Goal: Find specific page/section

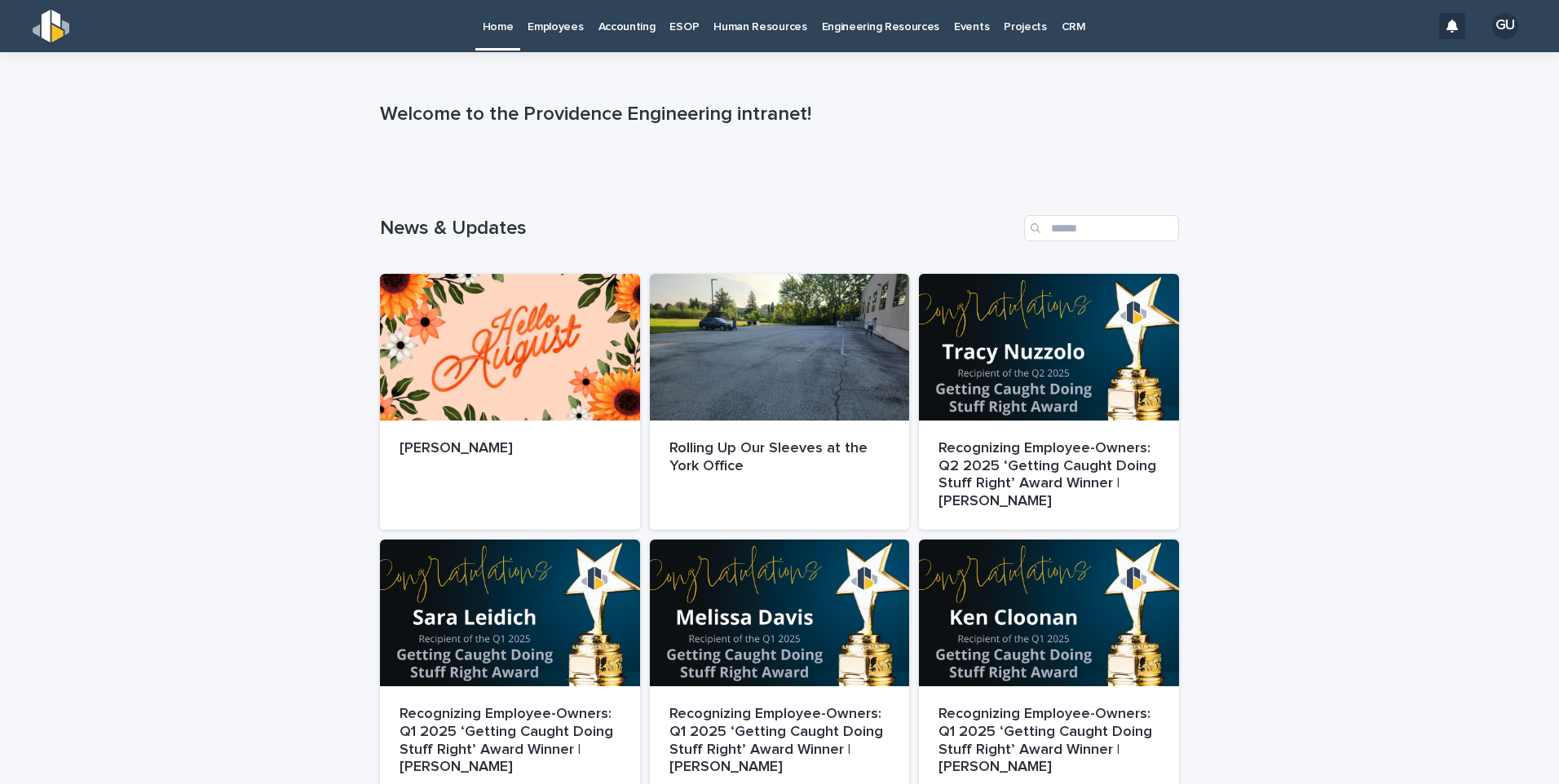
click at [733, 23] on p "Human Resources" at bounding box center [760, 17] width 93 height 34
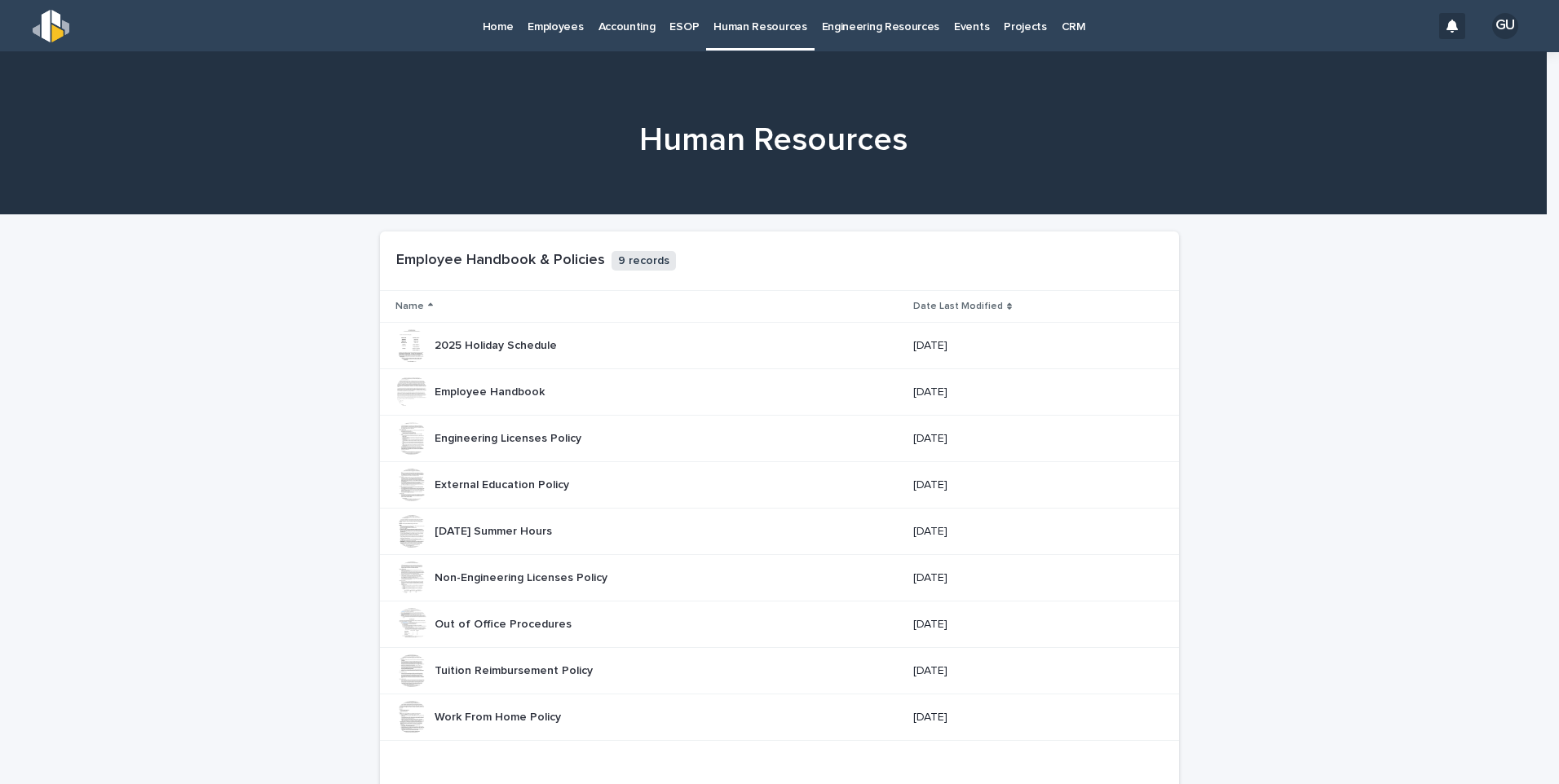
click at [892, 10] on p "Engineering Resources" at bounding box center [881, 17] width 118 height 34
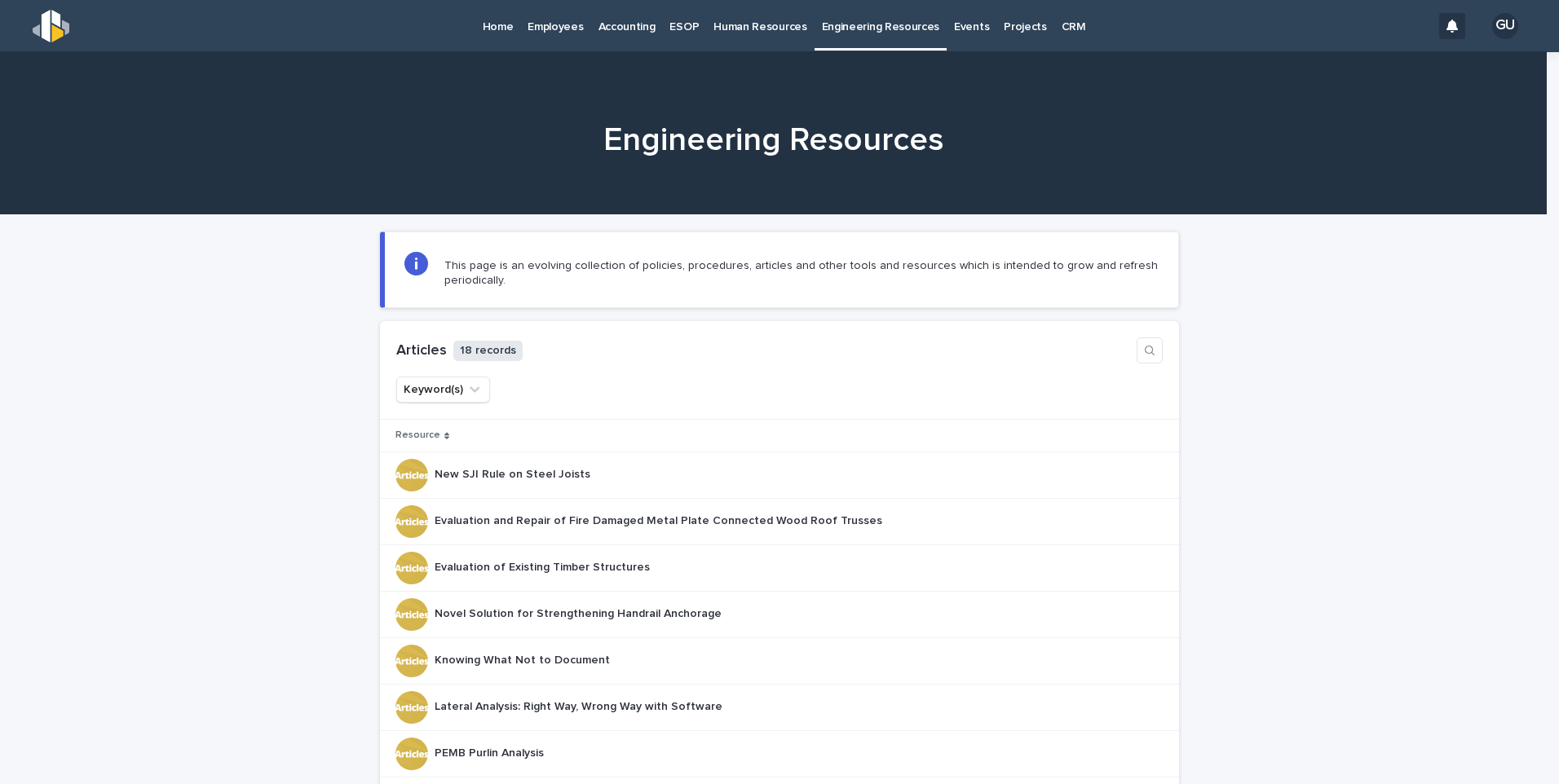
click at [565, 28] on p "Employees" at bounding box center [555, 17] width 56 height 34
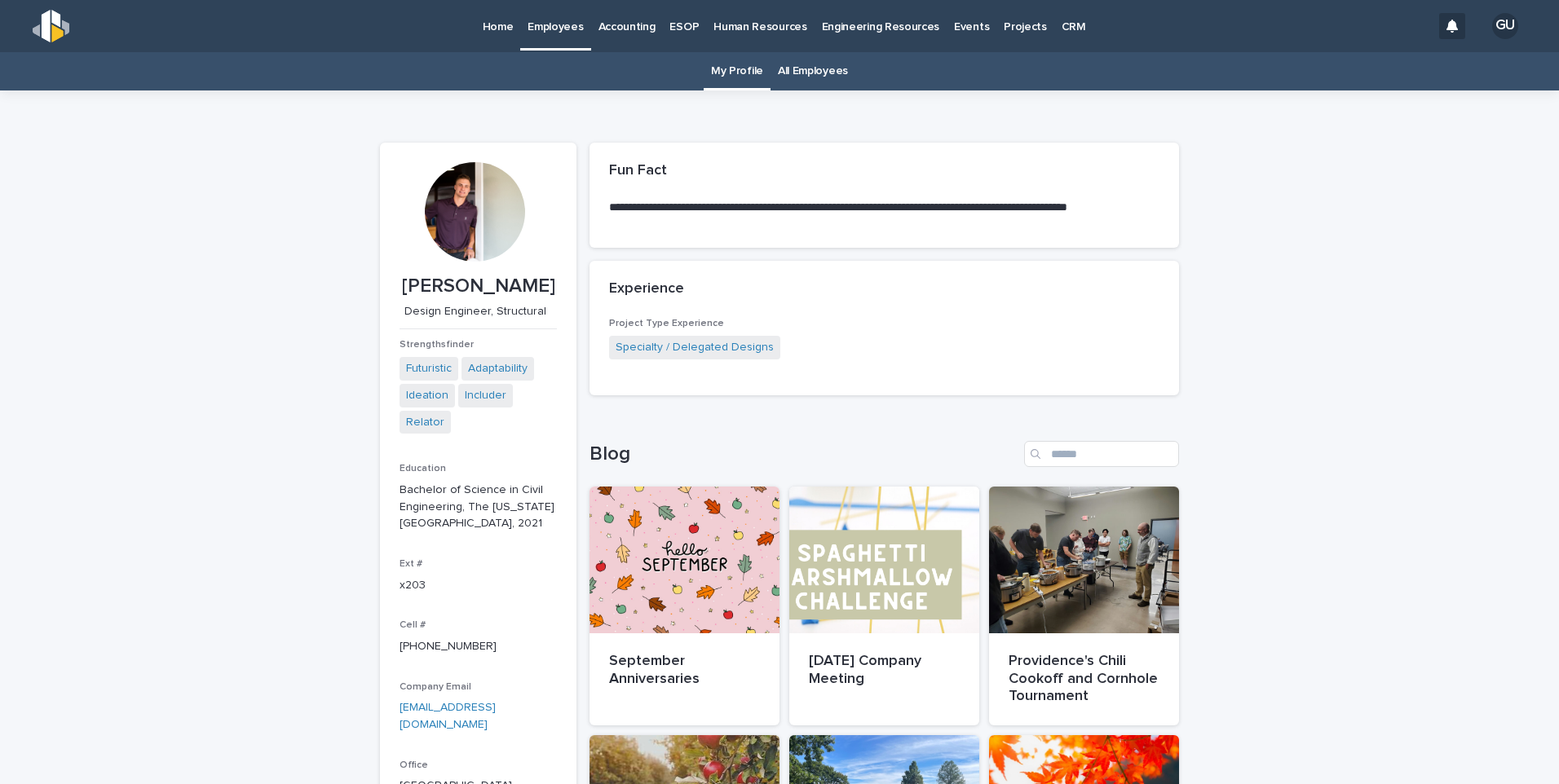
click at [812, 58] on link "All Employees" at bounding box center [813, 71] width 70 height 39
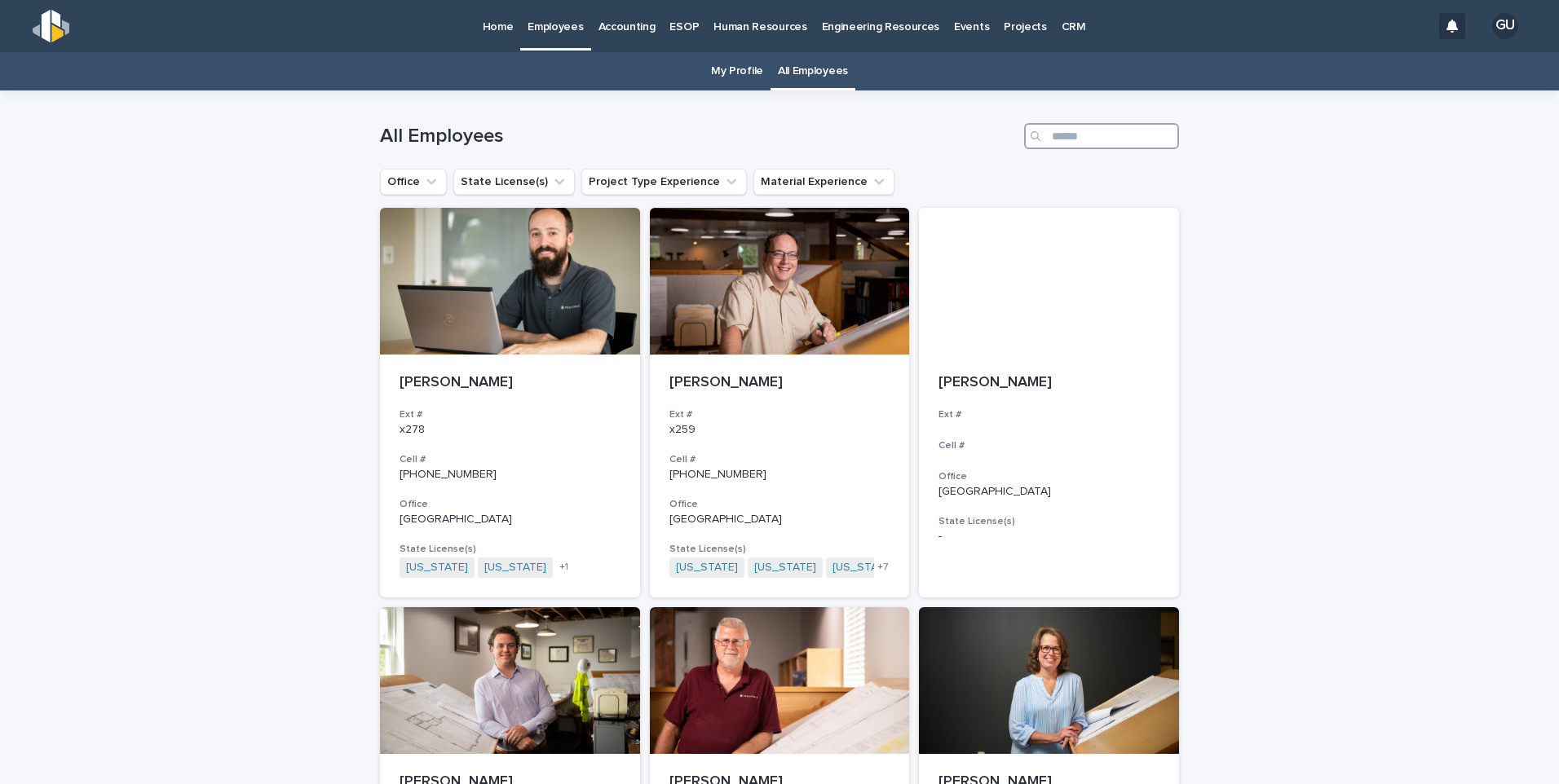
click at [1104, 139] on input "Search" at bounding box center [1101, 135] width 155 height 26
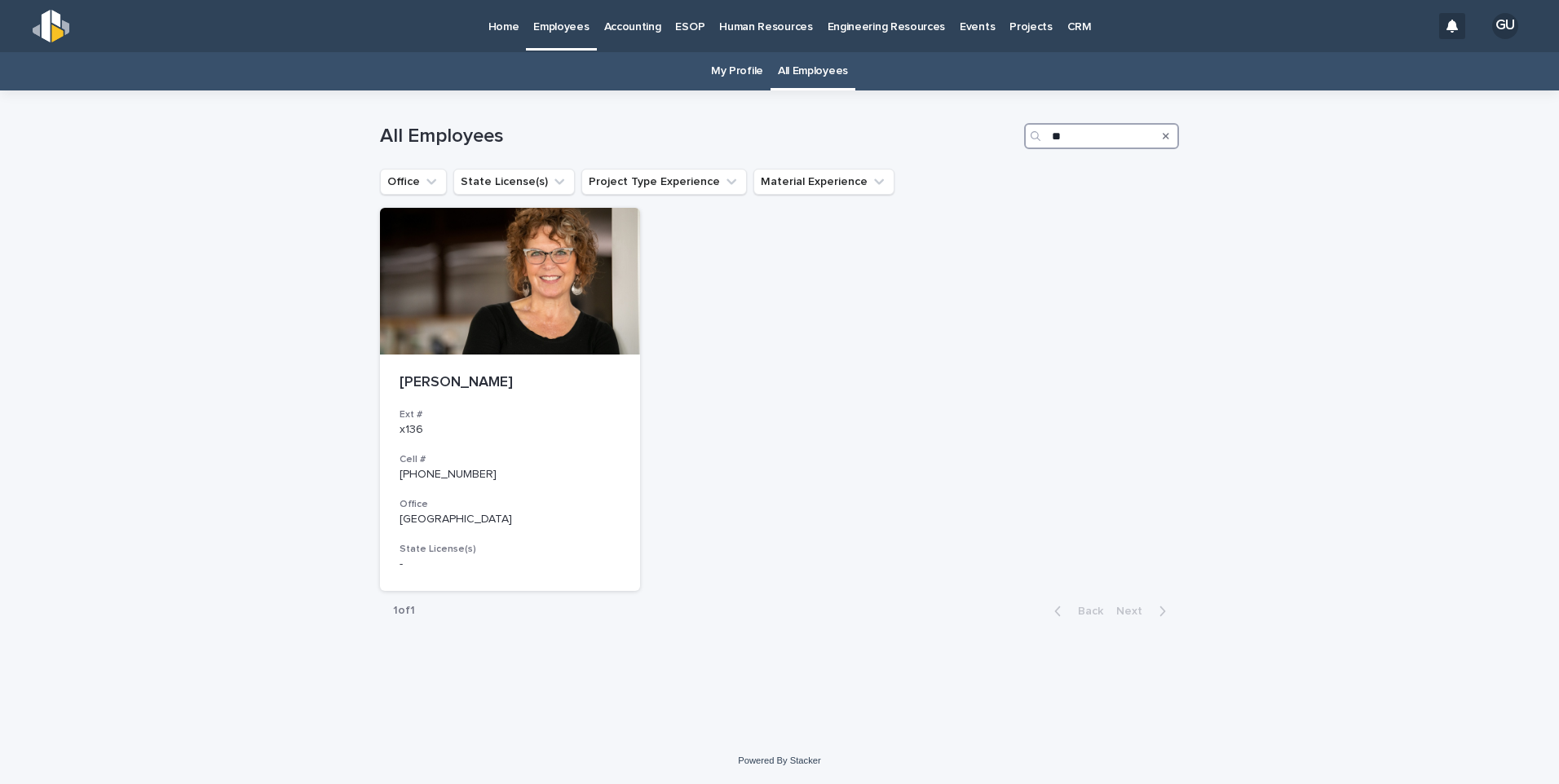
type input "*"
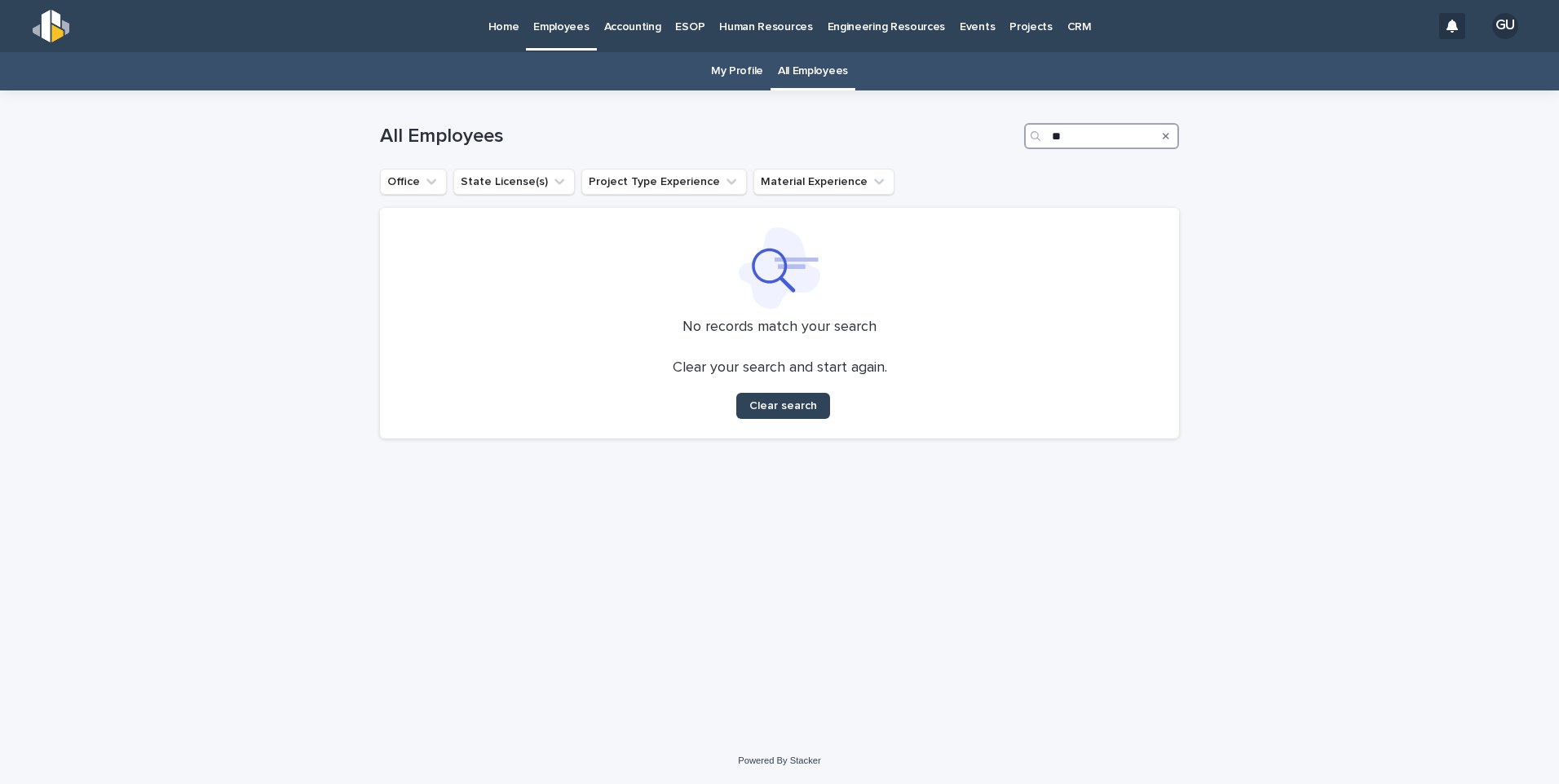
type input "*"
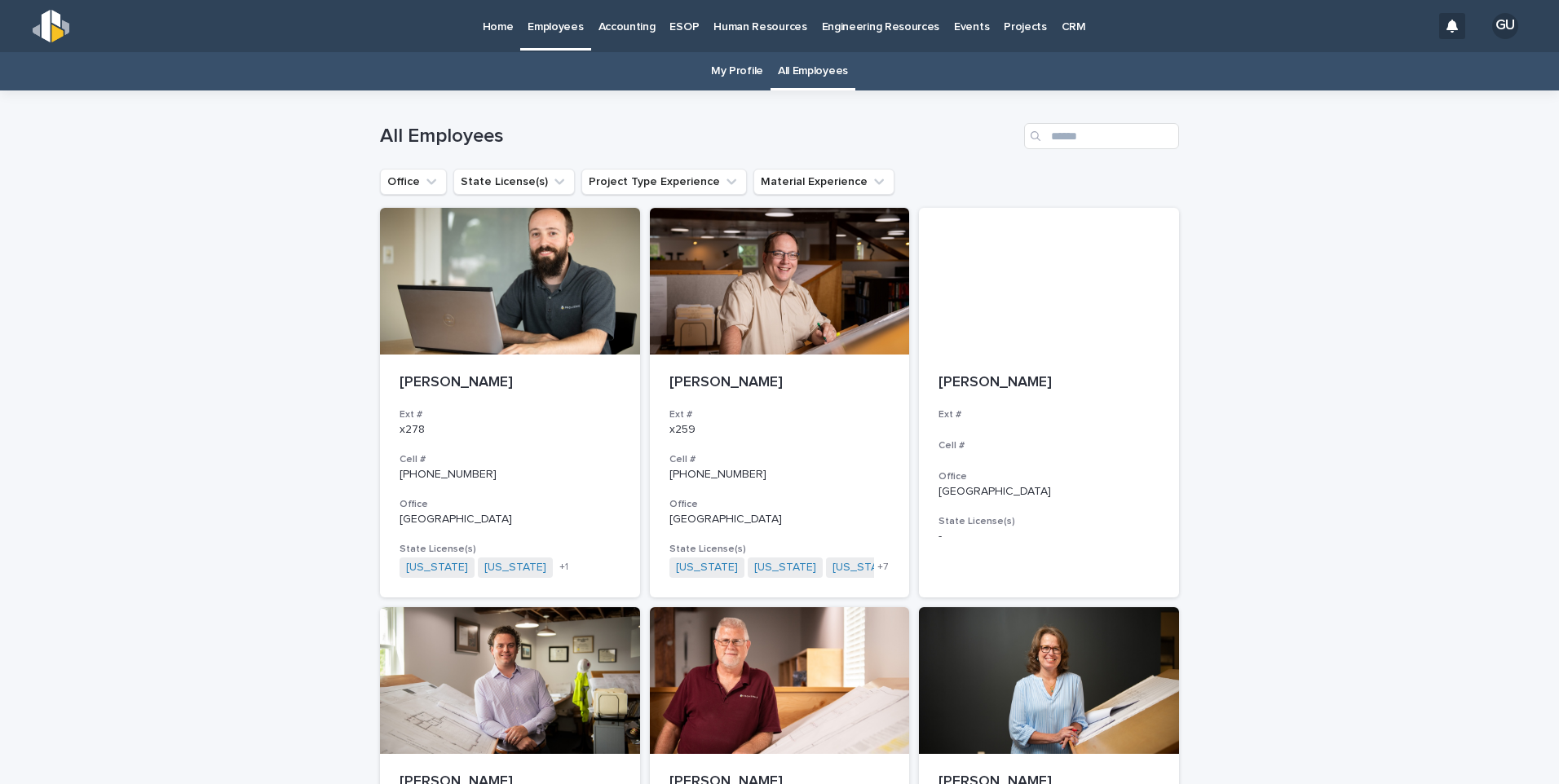
click at [494, 30] on p "Home" at bounding box center [498, 17] width 31 height 34
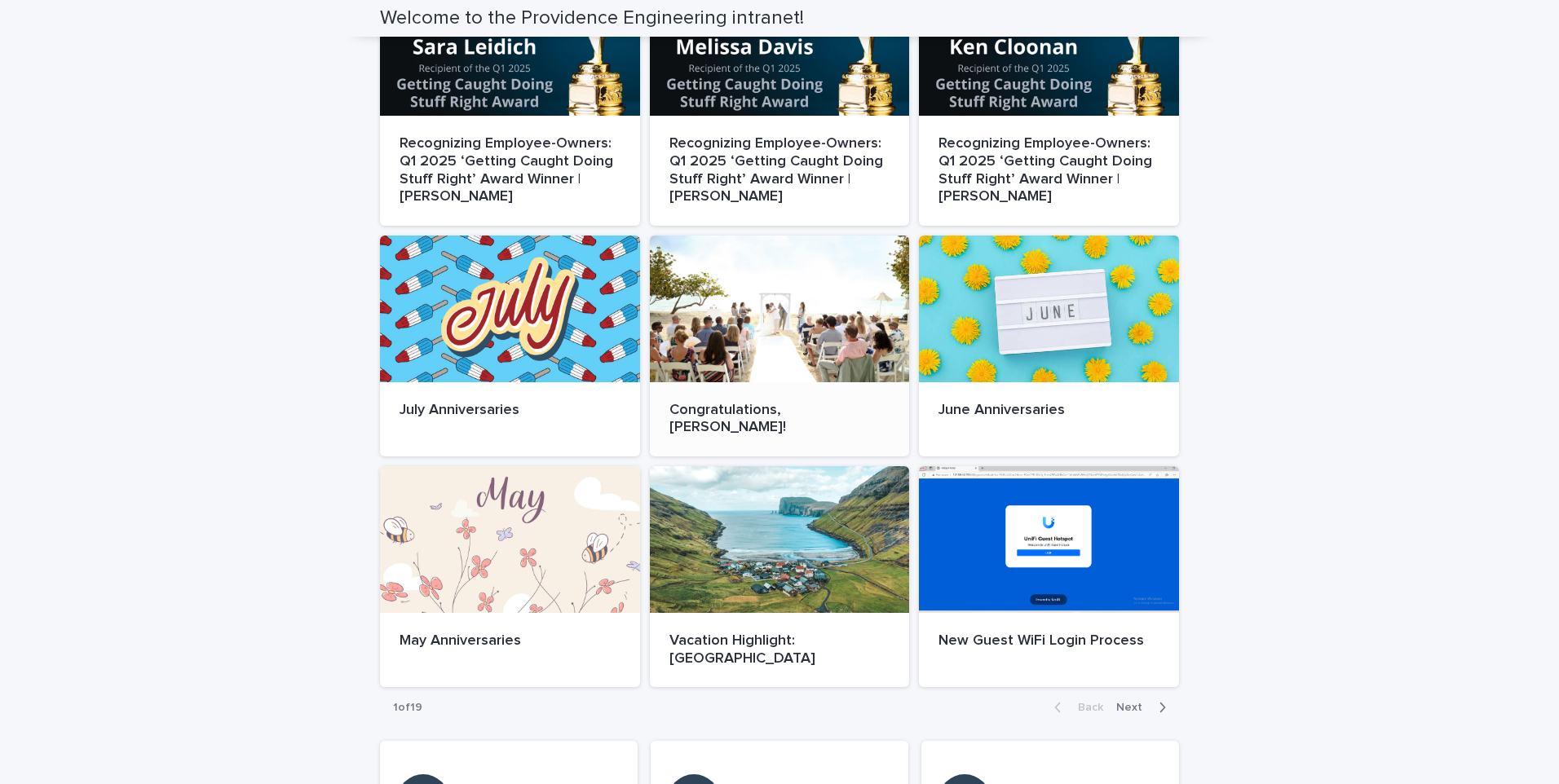
scroll to position [814, 0]
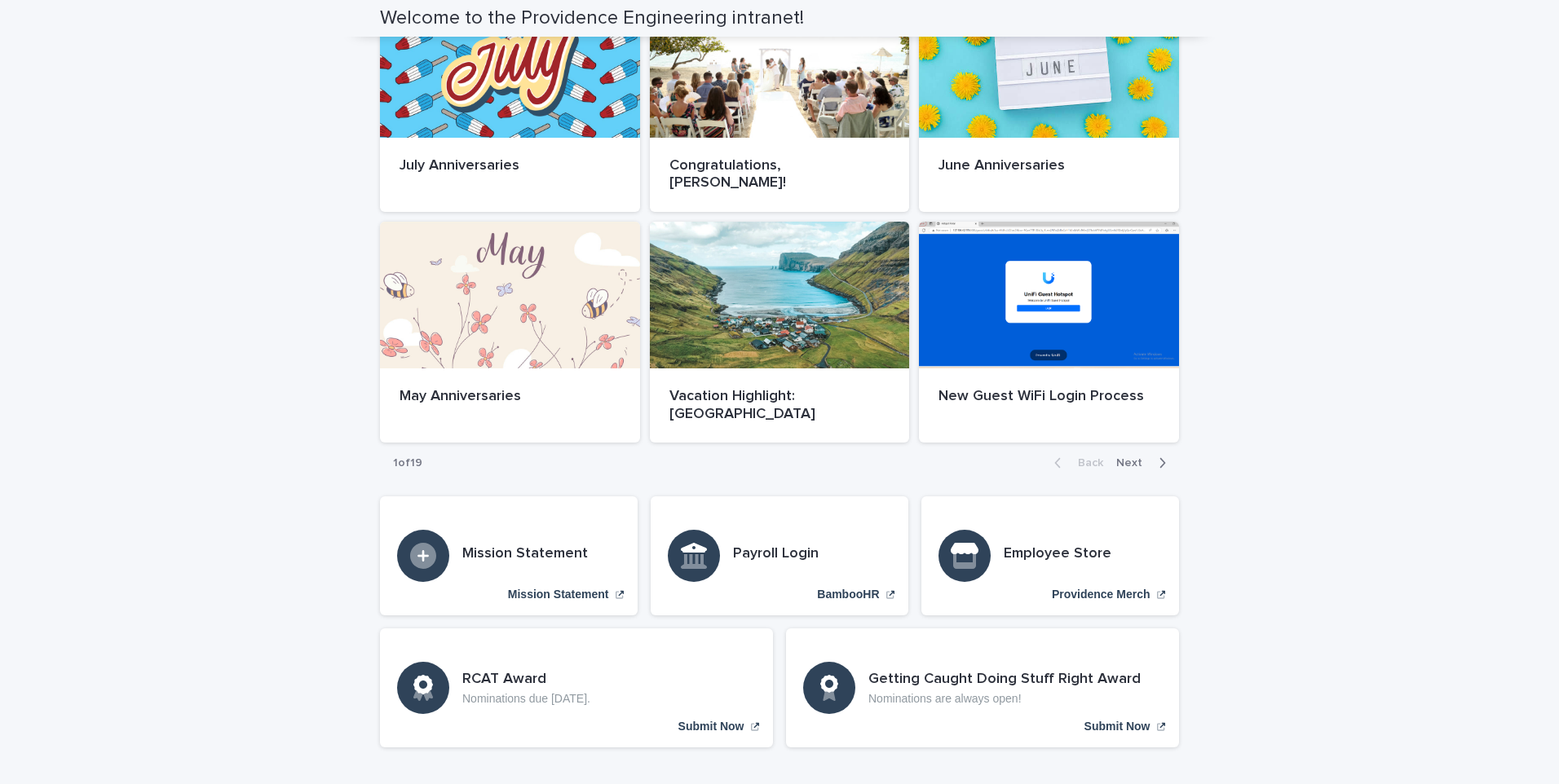
click at [1159, 455] on icon "button" at bounding box center [1162, 462] width 7 height 14
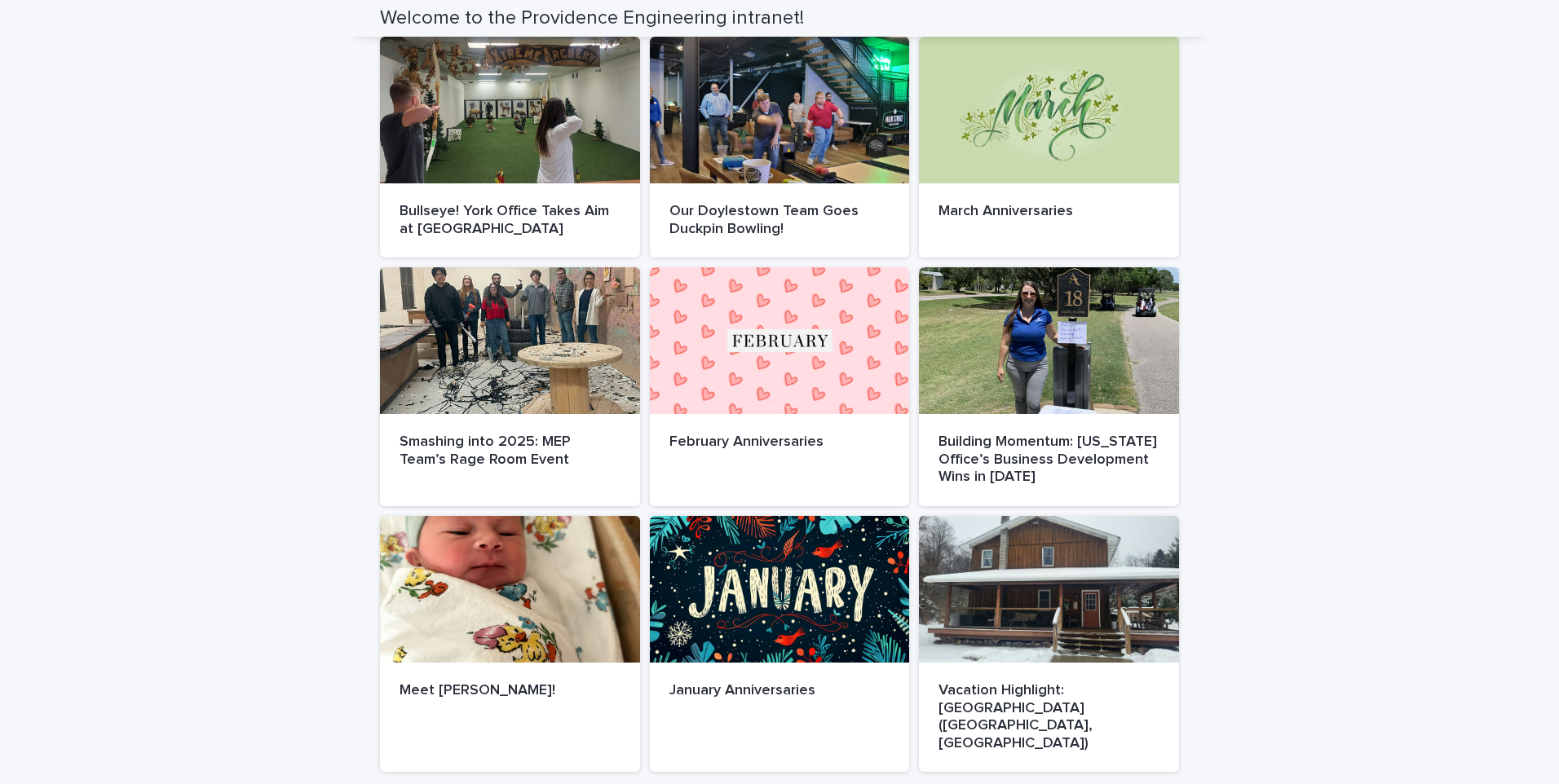
scroll to position [678, 0]
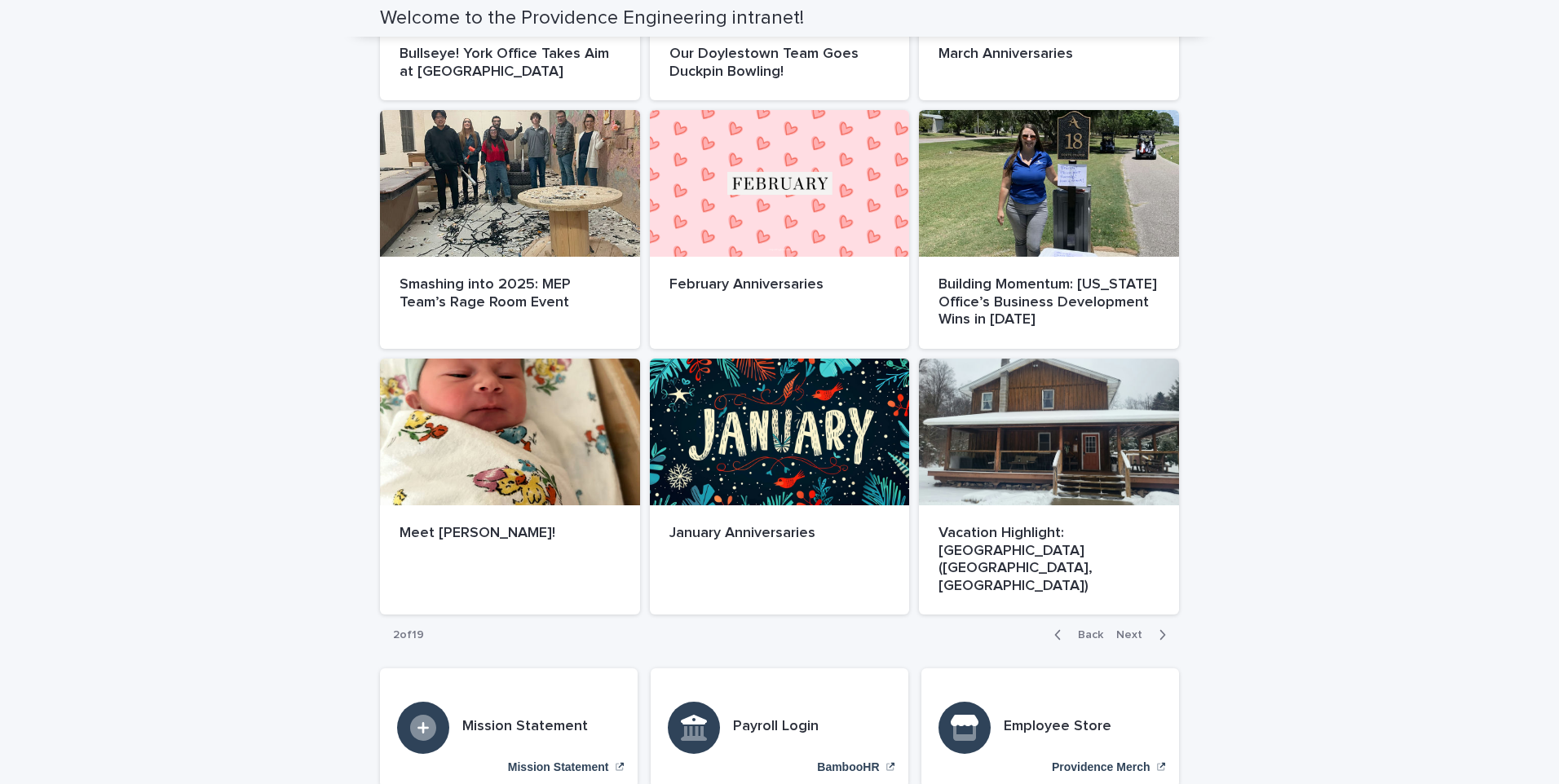
click at [1152, 627] on div "button" at bounding box center [1158, 634] width 13 height 14
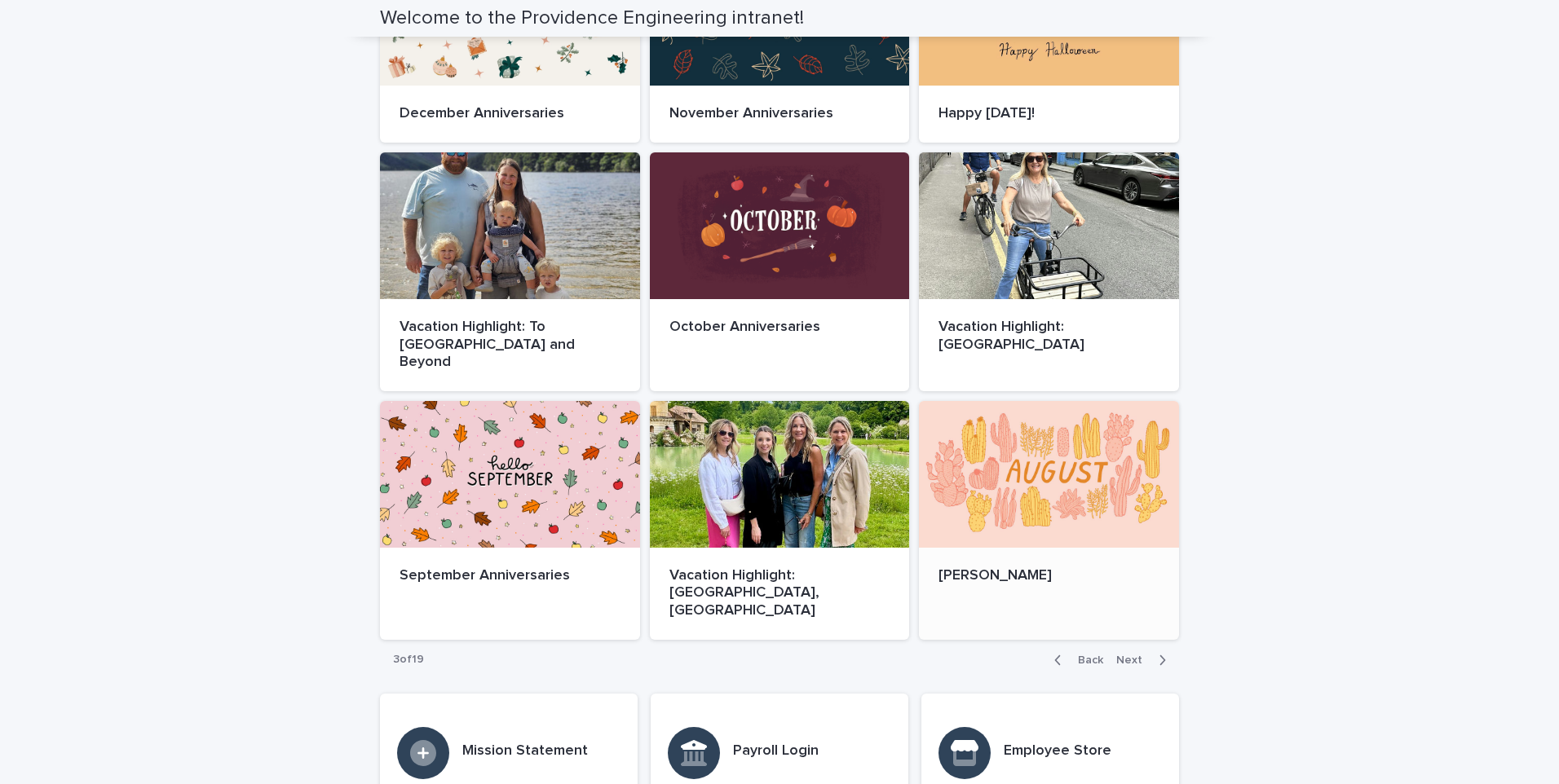
scroll to position [633, 0]
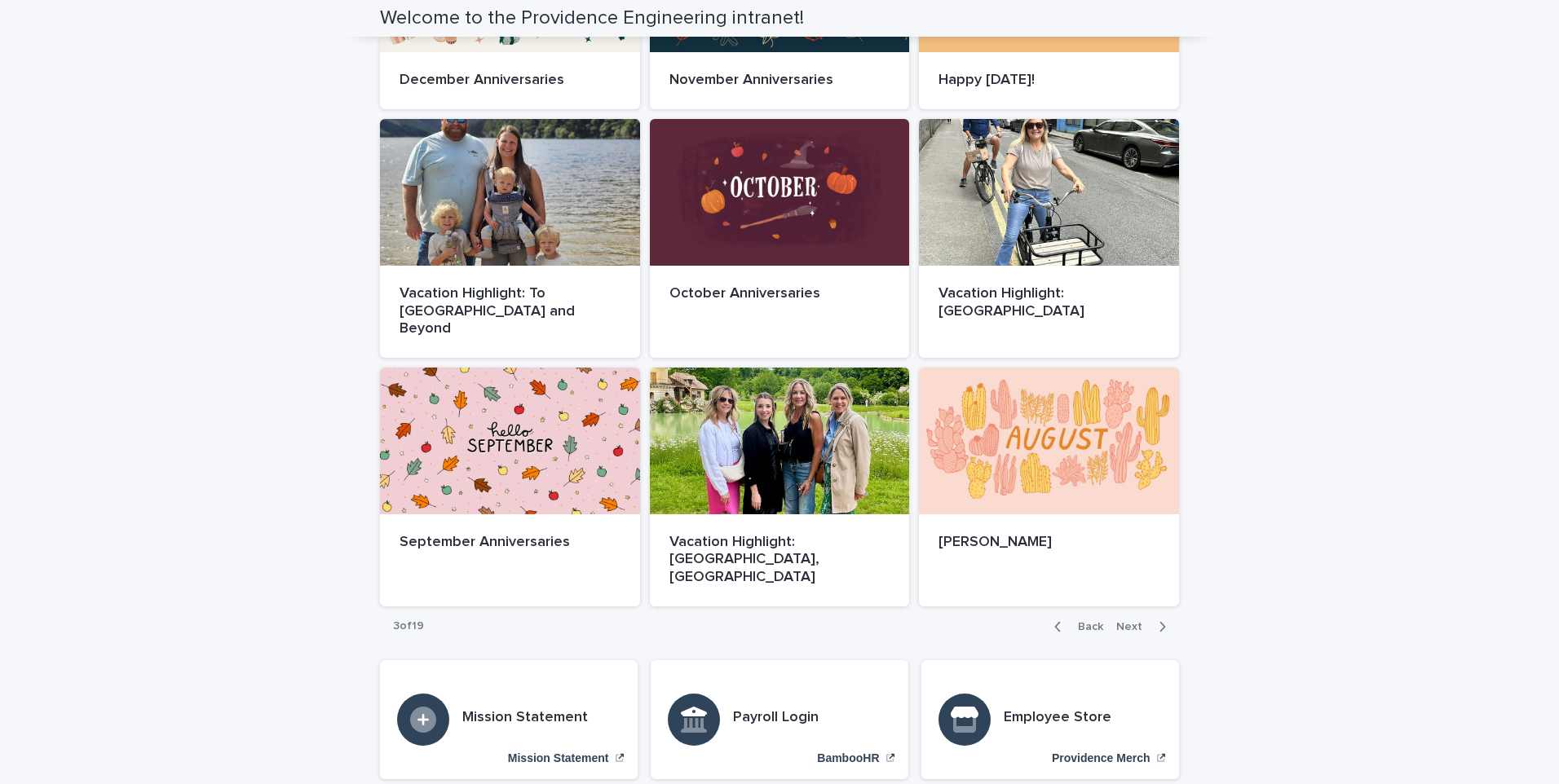
click at [1148, 607] on div "Back Next" at bounding box center [1110, 626] width 138 height 40
click at [1152, 619] on div "button" at bounding box center [1158, 626] width 13 height 14
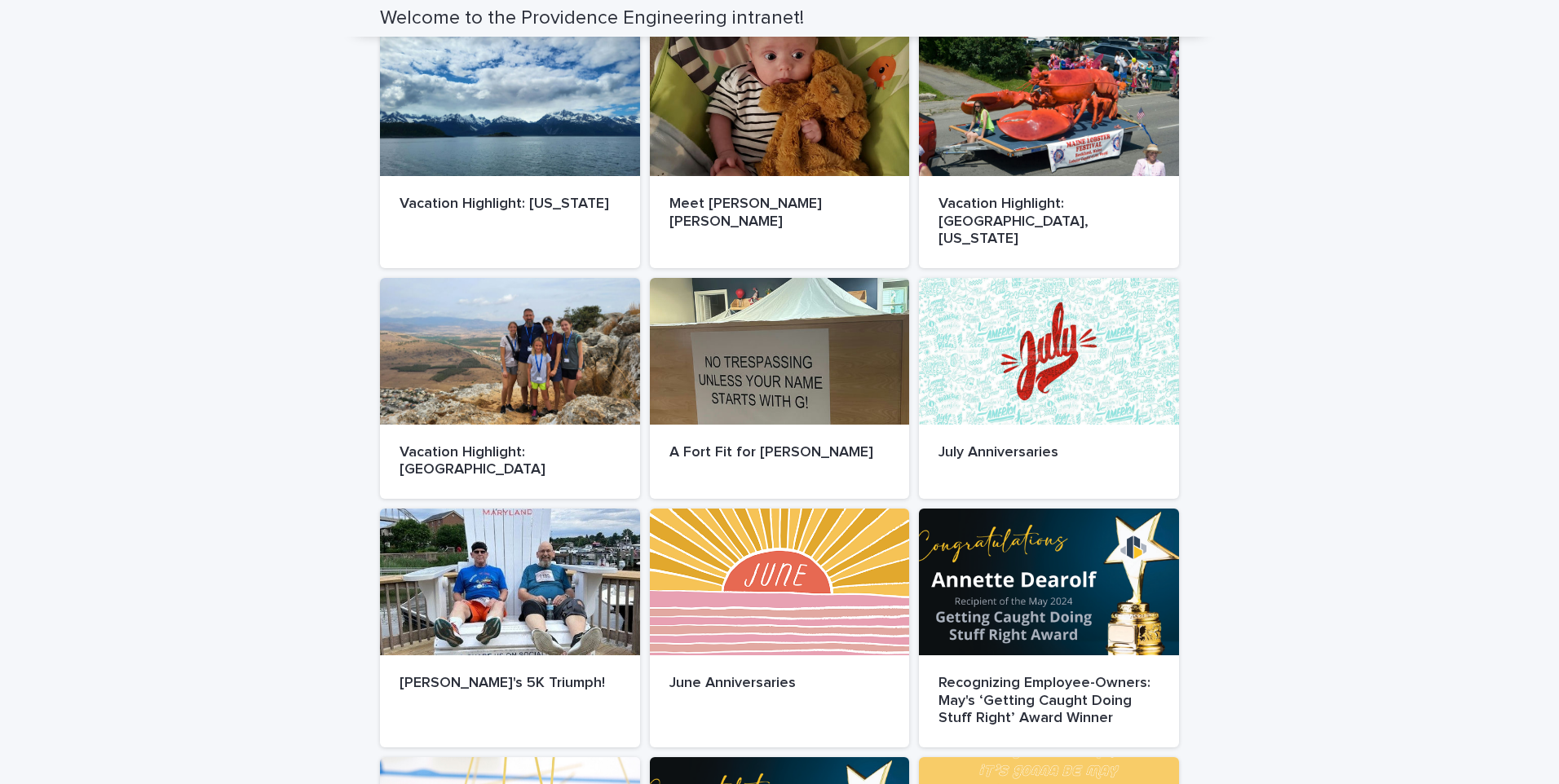
scroll to position [651, 0]
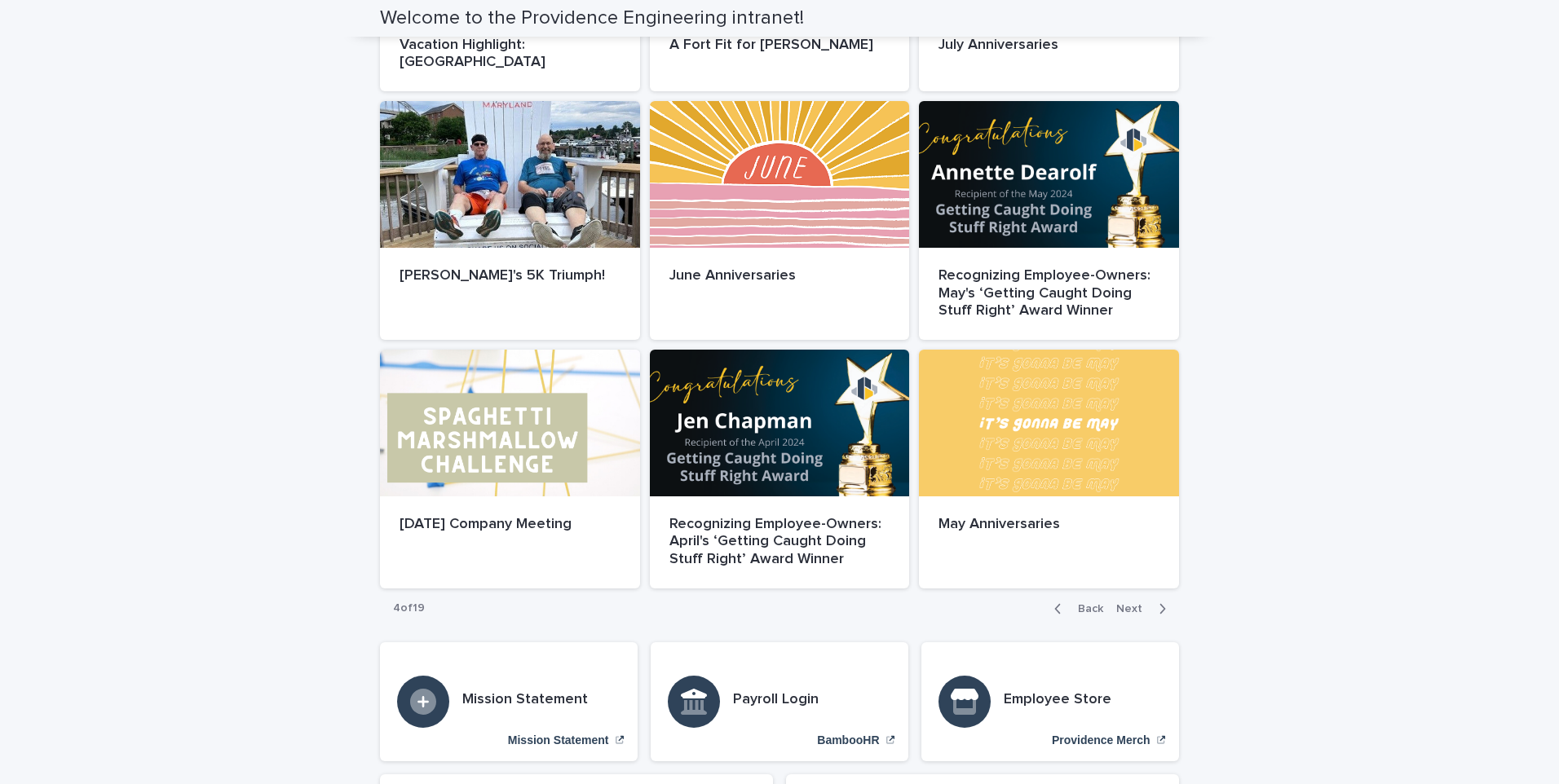
click at [1140, 603] on span "Next" at bounding box center [1134, 608] width 36 height 12
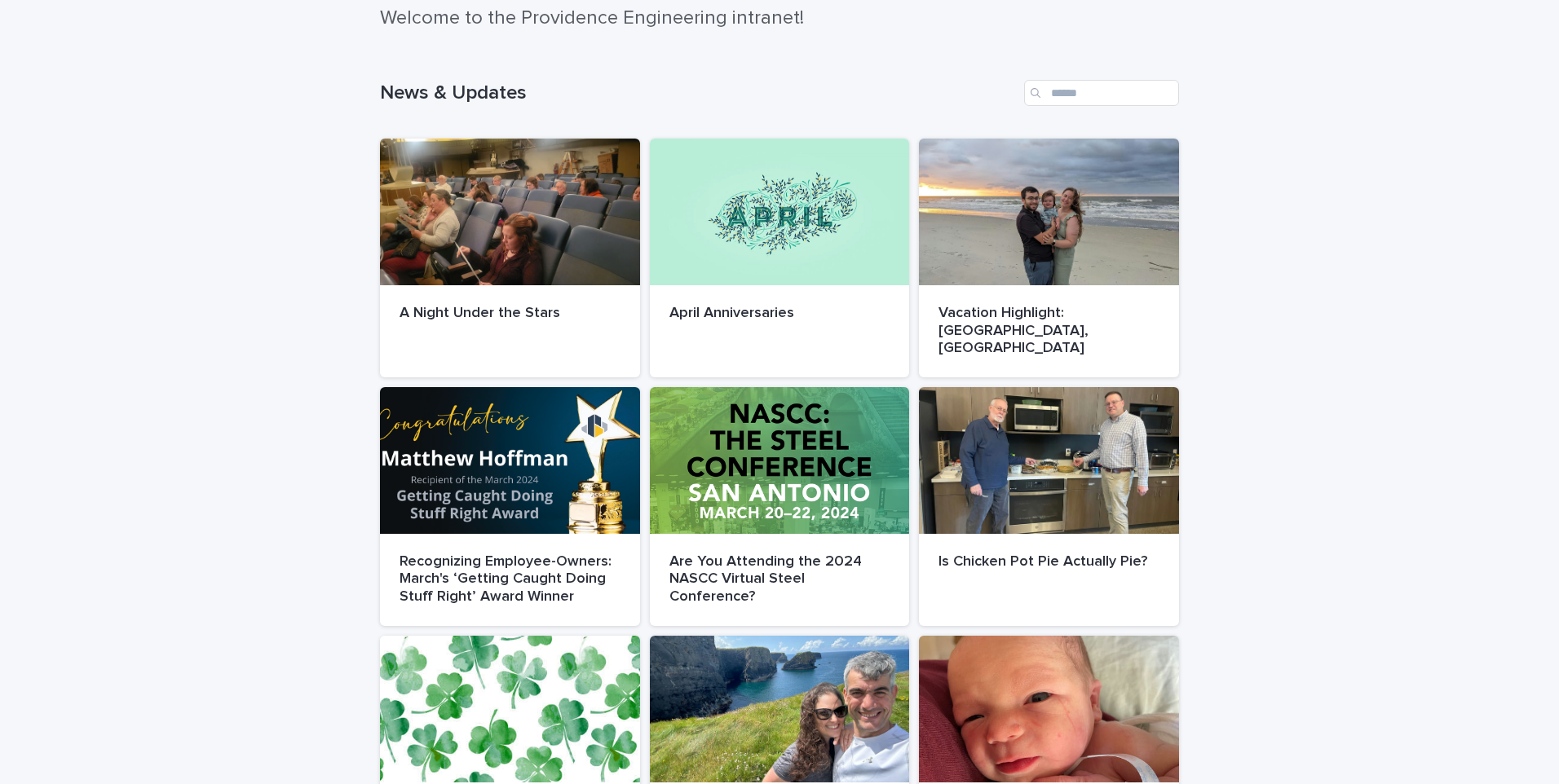
scroll to position [99, 0]
